Goal: Task Accomplishment & Management: Manage account settings

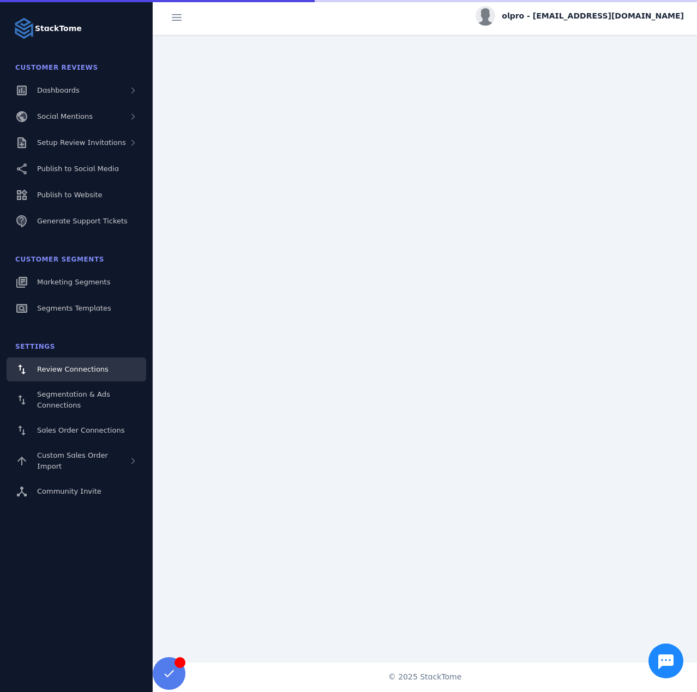
click at [95, 130] on fuse-vertical-navigation-group-item "Customer Reviews Dashboards Social Mentions Setup Review Invitations Publish to…" at bounding box center [76, 146] width 153 height 179
click at [92, 146] on span "Setup Review Invitations" at bounding box center [81, 142] width 89 height 8
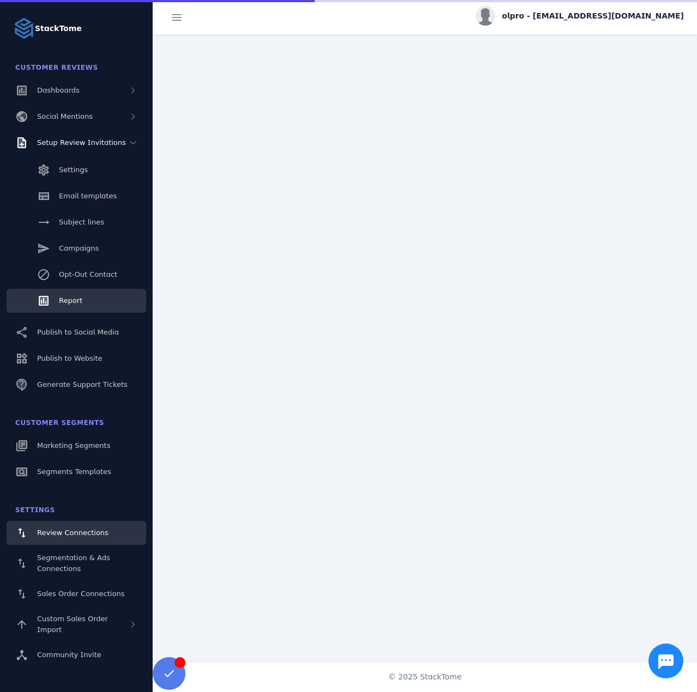
click at [85, 298] on link "Report" at bounding box center [77, 301] width 140 height 24
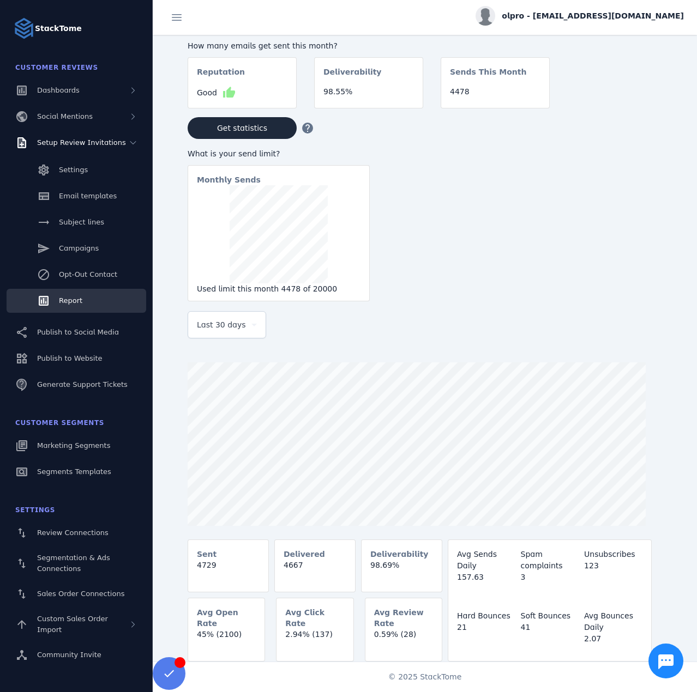
click at [237, 335] on div "Last 30 days" at bounding box center [227, 325] width 60 height 26
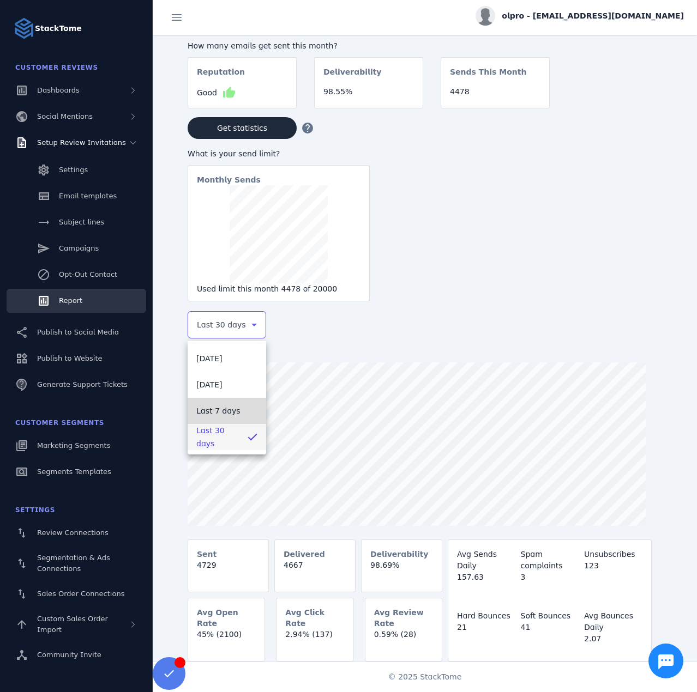
click at [230, 413] on span "Last 7 days" at bounding box center [218, 410] width 44 height 13
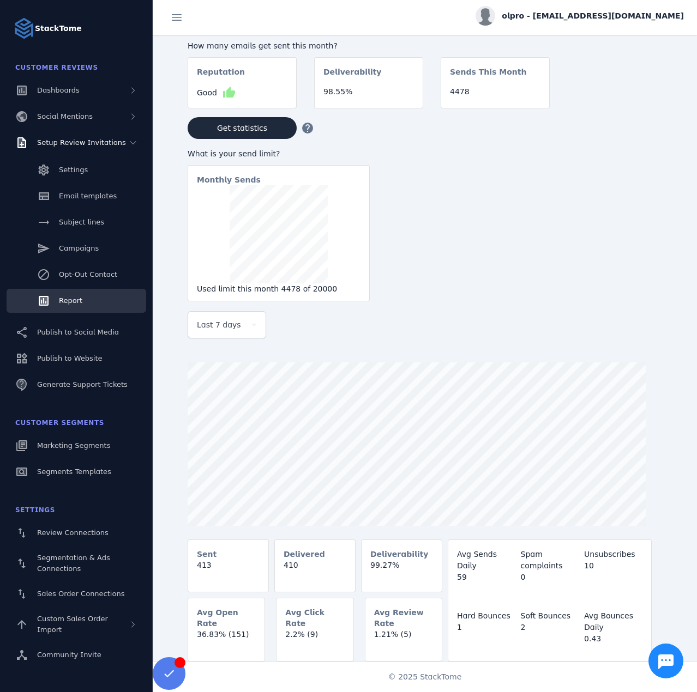
click at [634, 5] on div "olpro - cs_olpro@stacktome.com" at bounding box center [425, 17] width 544 height 35
click at [640, 17] on span "olpro - cs_olpro@stacktome.com" at bounding box center [592, 15] width 182 height 11
click at [663, 102] on span "Sign out" at bounding box center [653, 105] width 41 height 13
